Goal: Information Seeking & Learning: Learn about a topic

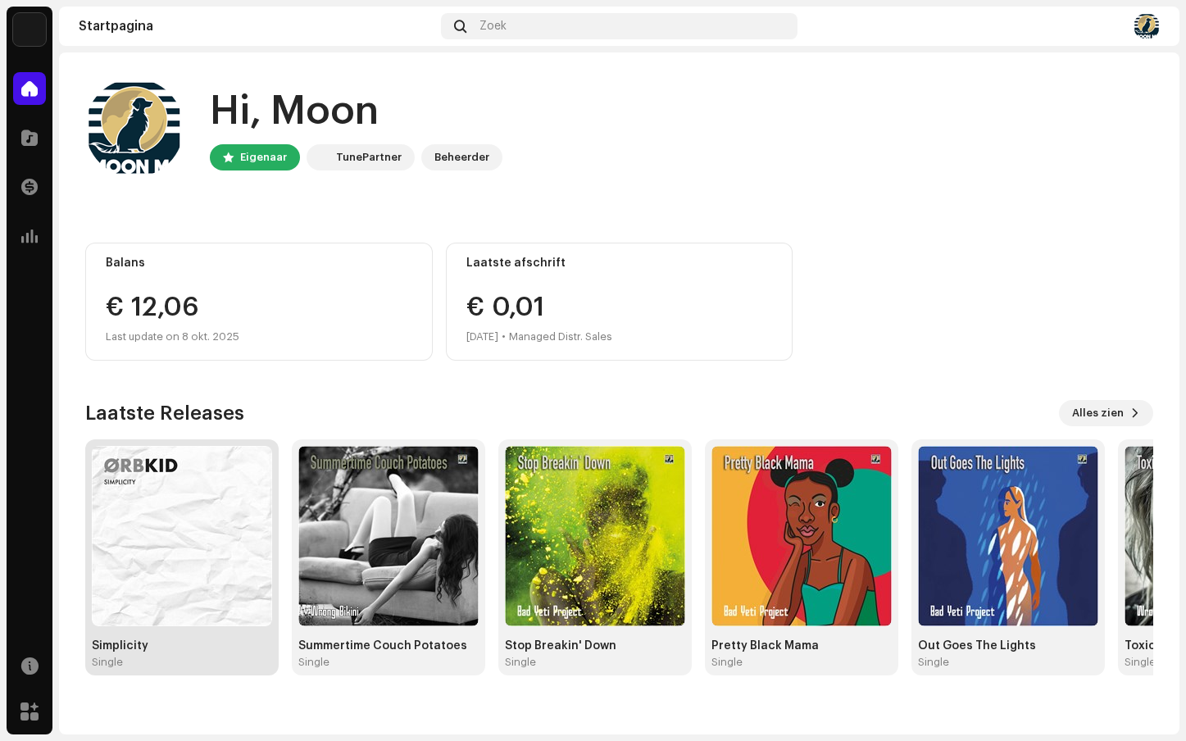
click at [207, 588] on img at bounding box center [182, 536] width 180 height 180
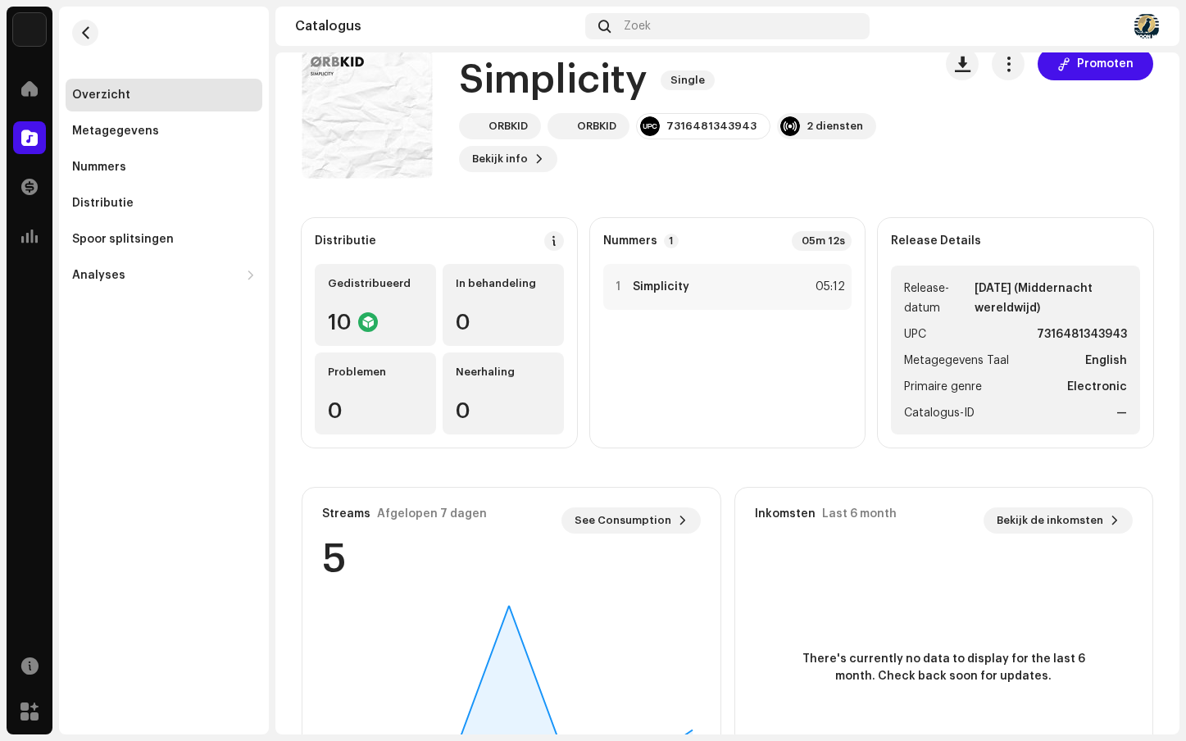
scroll to position [138, 0]
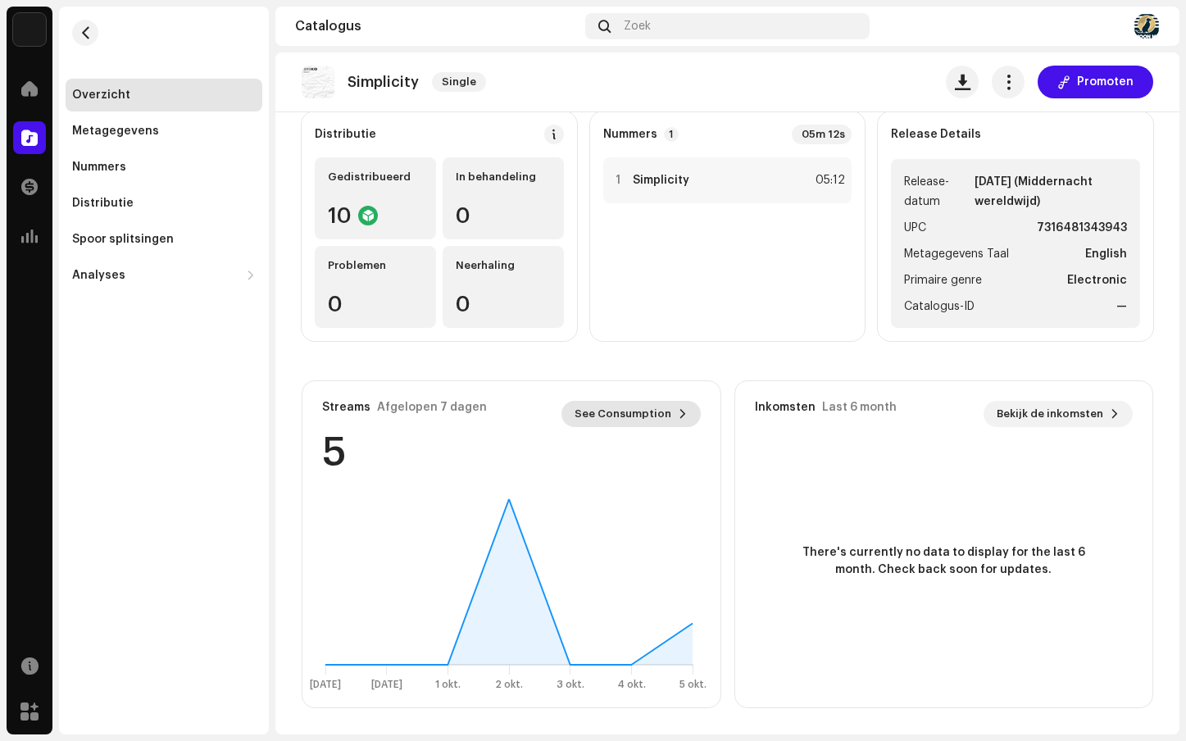
click at [645, 411] on span "See Consumption" at bounding box center [622, 413] width 97 height 33
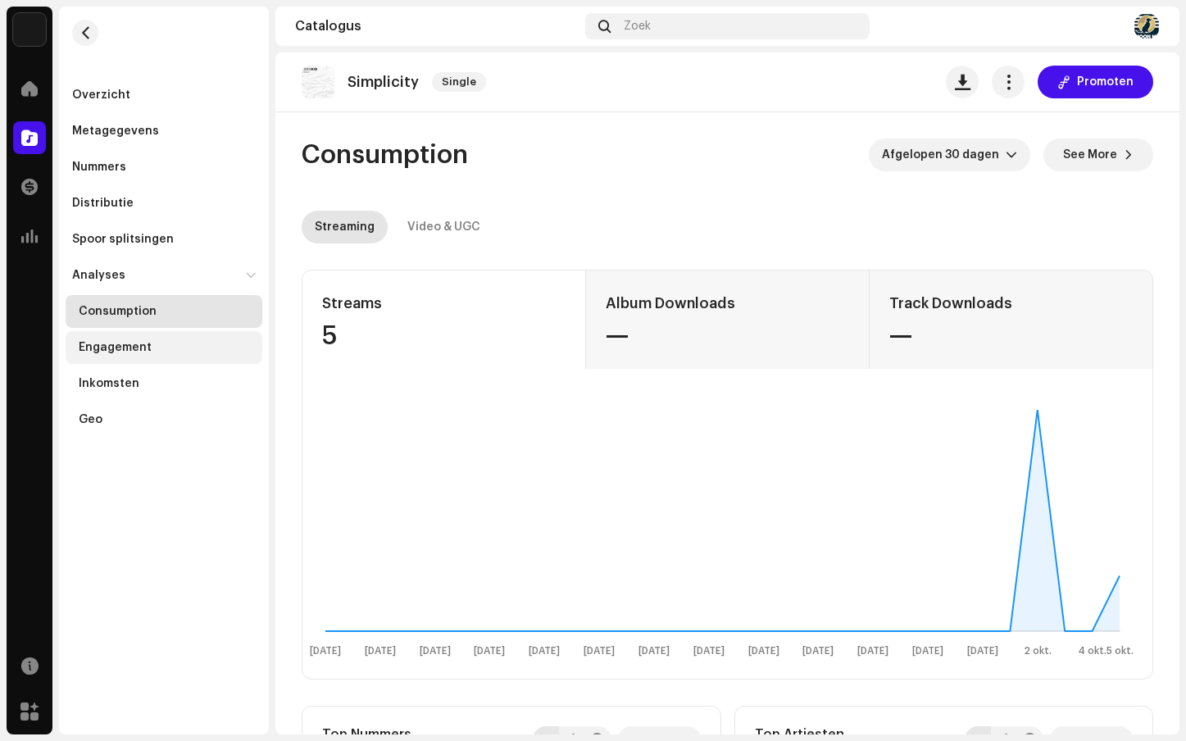
click at [133, 350] on div "Engagement" at bounding box center [115, 347] width 73 height 13
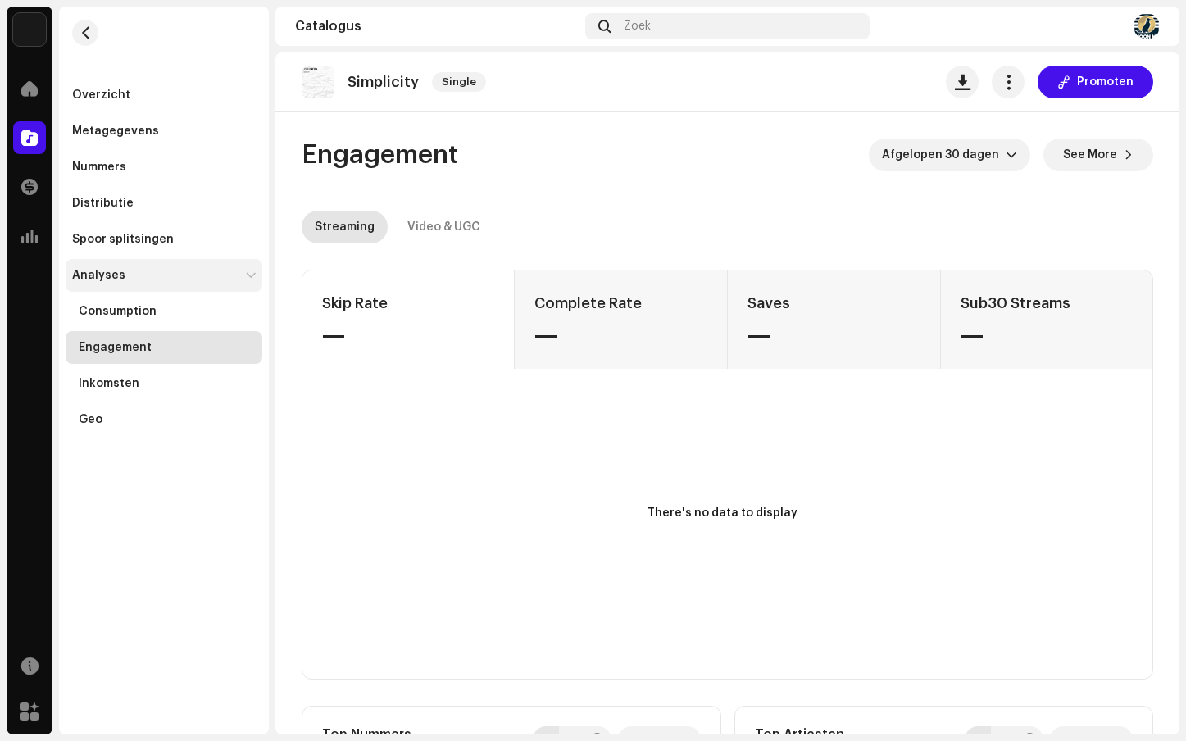
click at [102, 275] on div "Analyses" at bounding box center [98, 275] width 53 height 13
click at [99, 274] on div "Analyses" at bounding box center [98, 275] width 53 height 13
click at [106, 274] on div "Analyses" at bounding box center [98, 275] width 53 height 13
click at [101, 421] on div "Geo" at bounding box center [167, 419] width 177 height 13
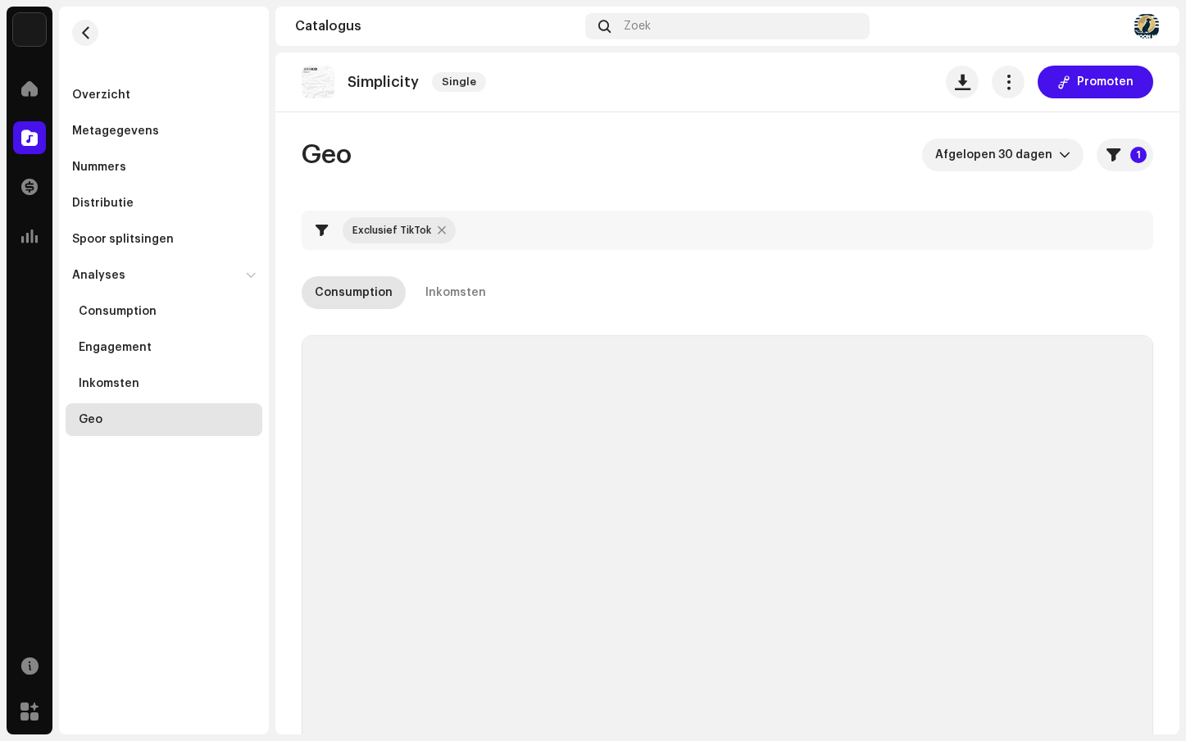
checkbox input "true"
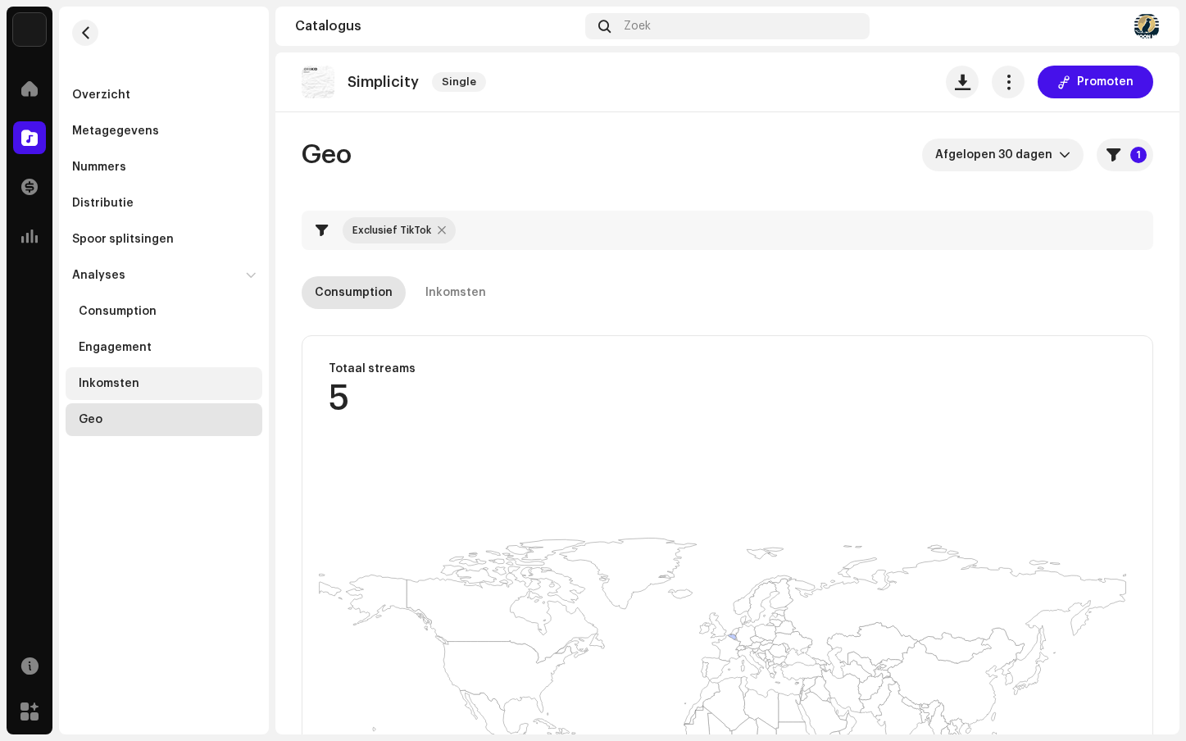
click at [116, 383] on div "Inkomsten" at bounding box center [109, 383] width 61 height 13
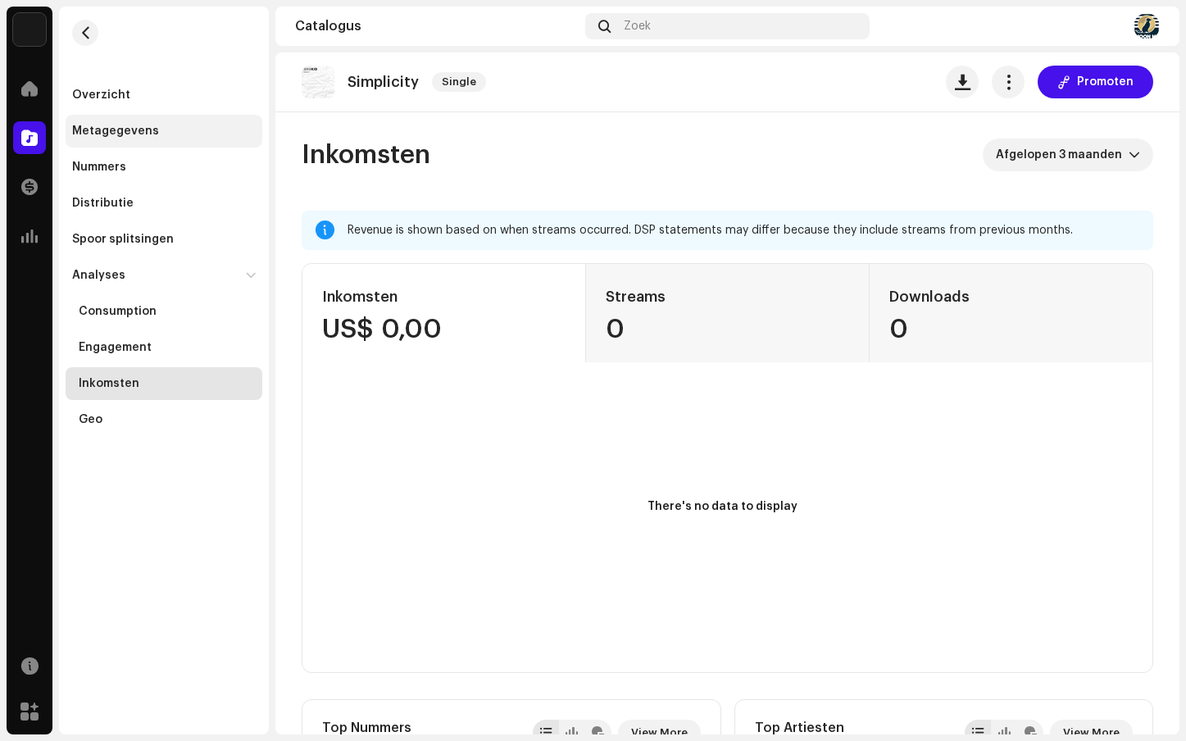
click at [126, 125] on div "Metagegevens" at bounding box center [115, 131] width 87 height 13
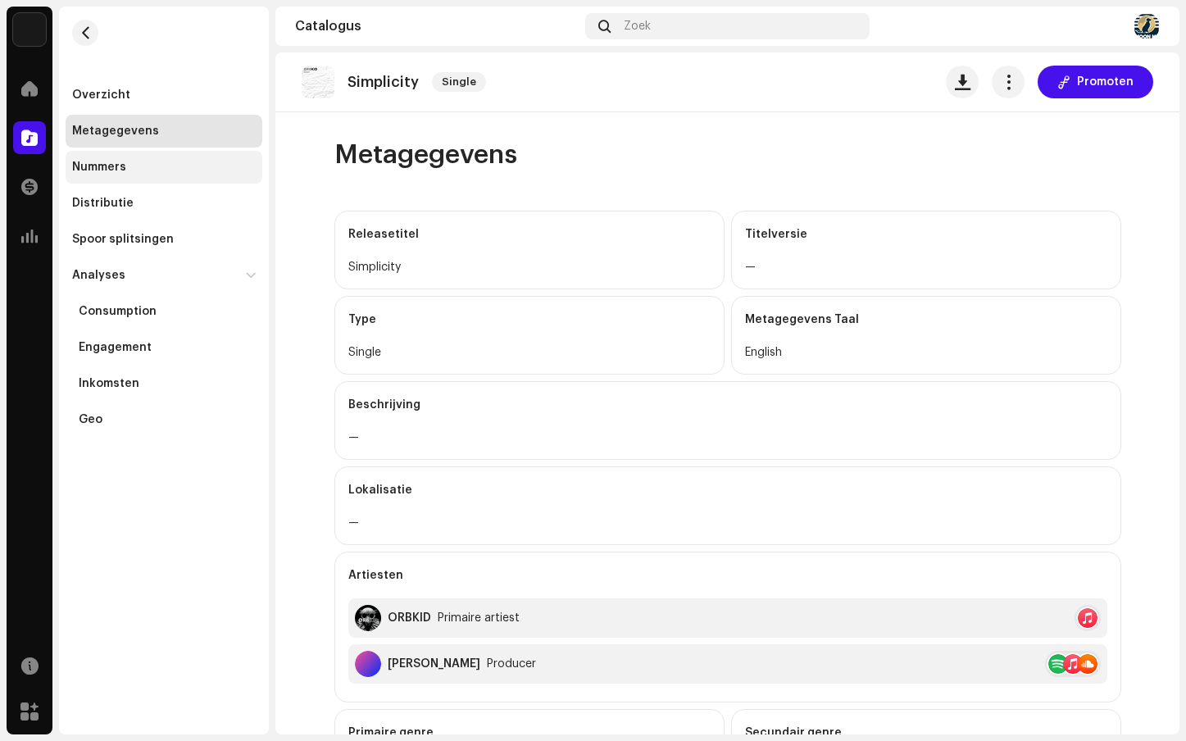
click at [116, 165] on div "Nummers" at bounding box center [99, 167] width 54 height 13
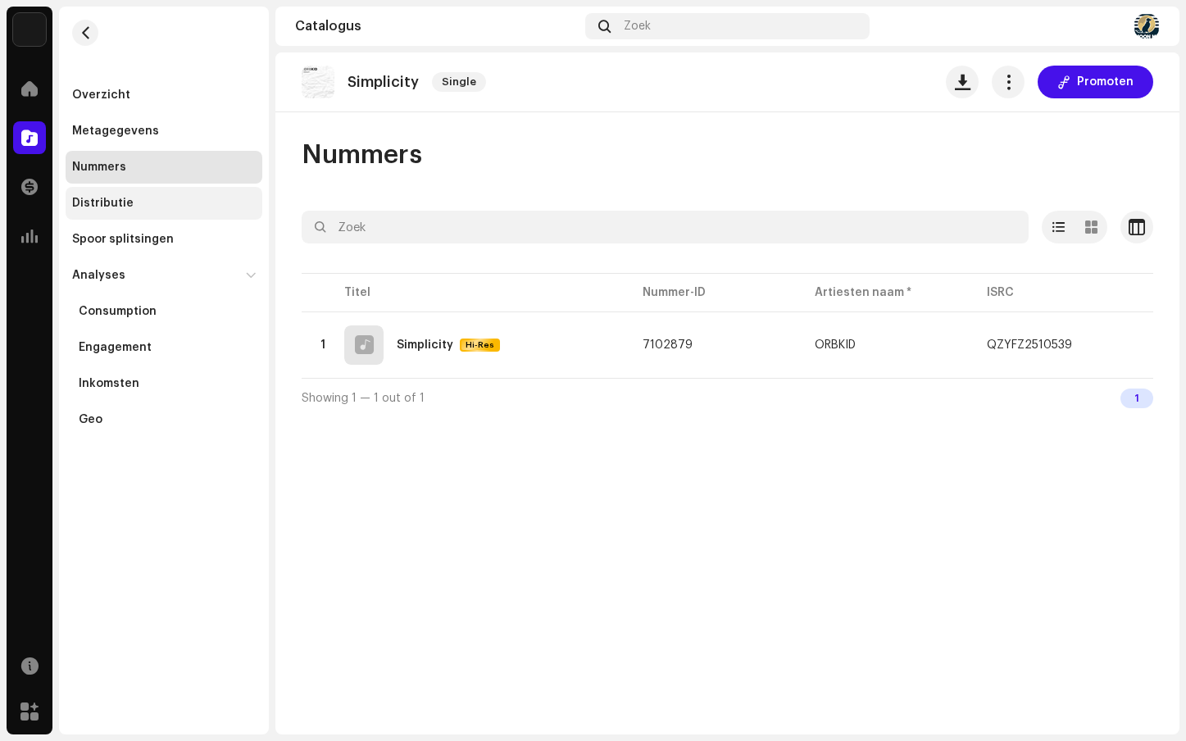
click at [107, 202] on div "Distributie" at bounding box center [102, 203] width 61 height 13
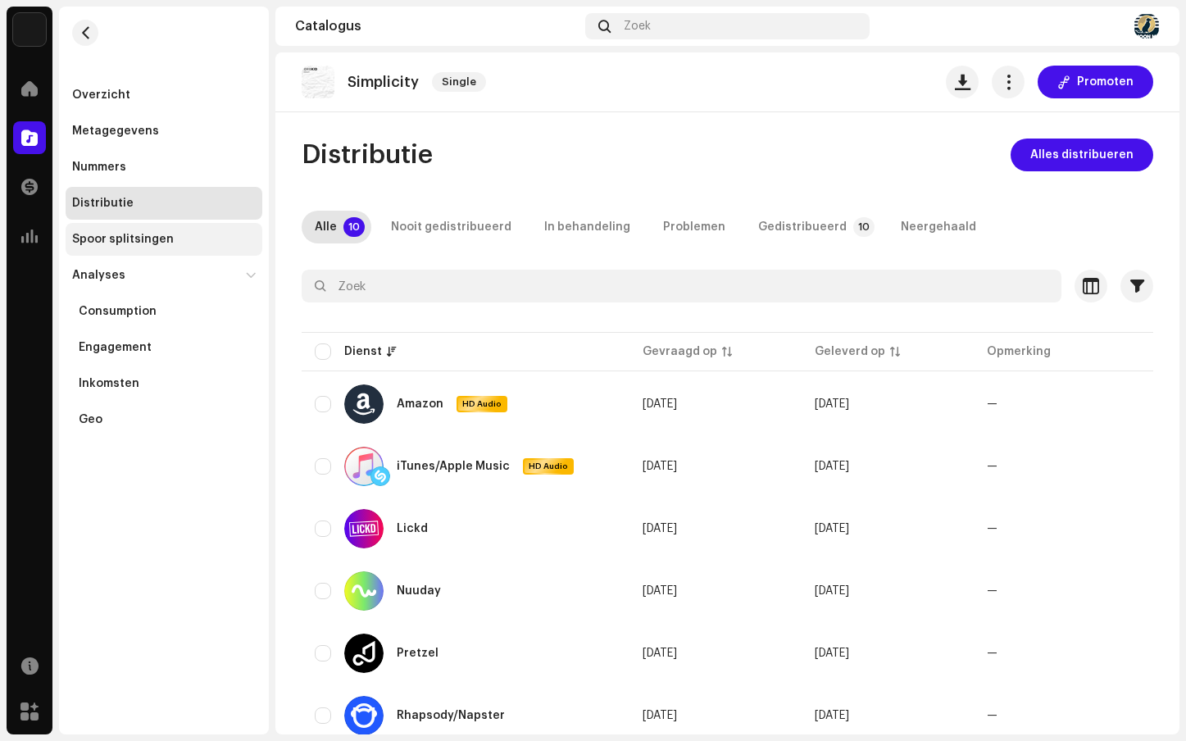
click at [145, 238] on div "Spoor splitsingen" at bounding box center [123, 239] width 102 height 13
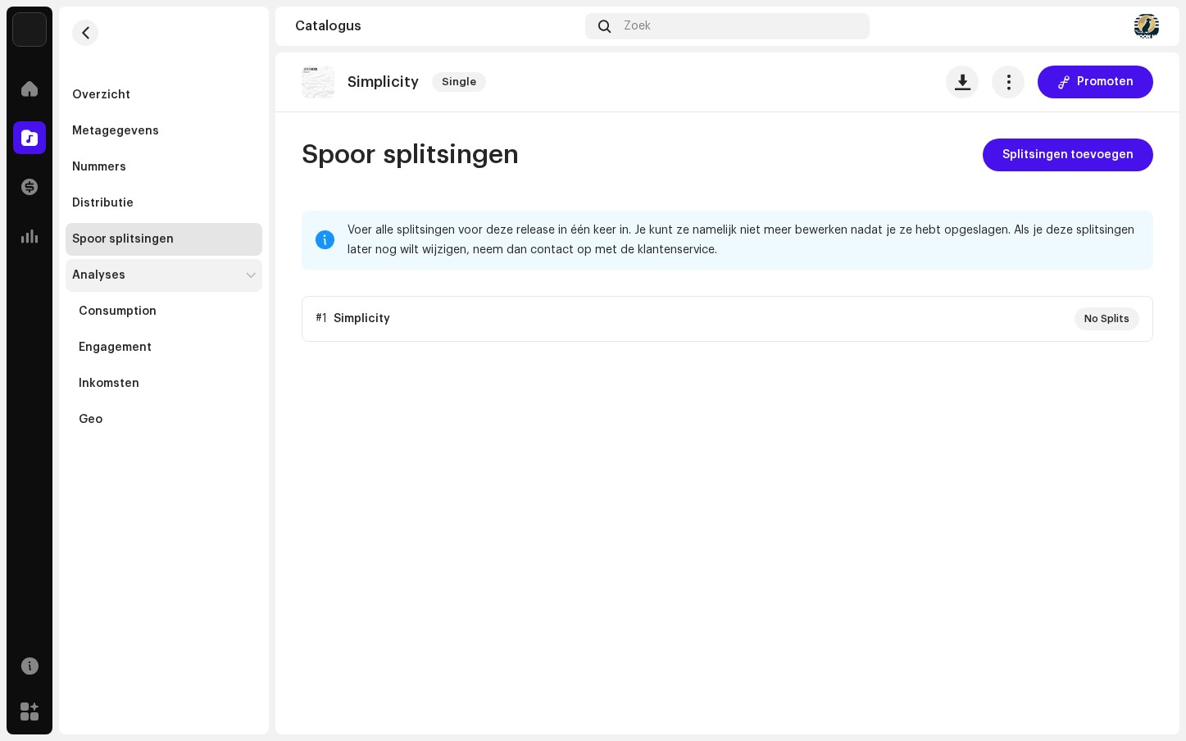
click at [124, 274] on div "Analyses" at bounding box center [155, 275] width 167 height 13
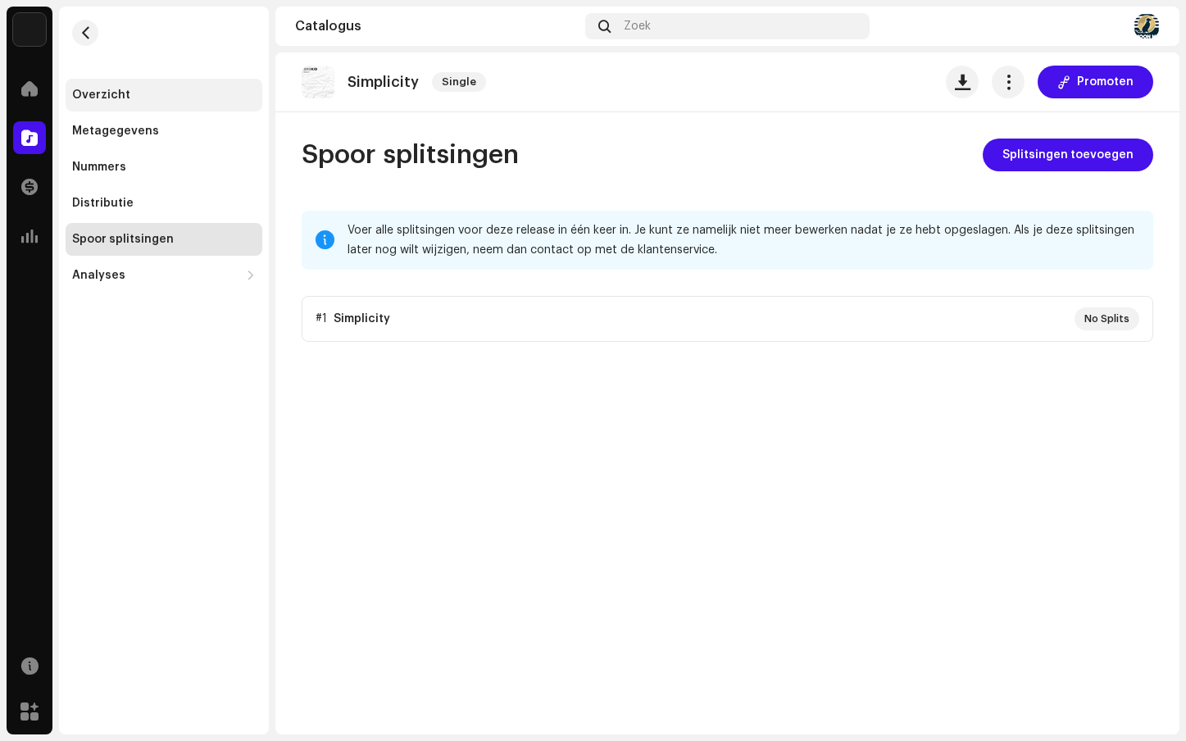
click at [115, 93] on div "Overzicht" at bounding box center [101, 94] width 58 height 13
